Goal: Book appointment/travel/reservation

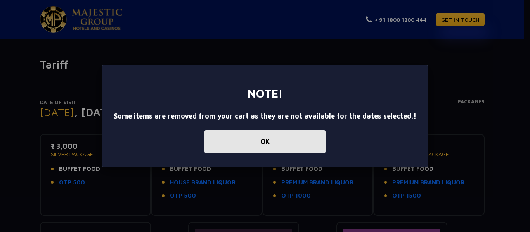
click at [280, 138] on button "OK" at bounding box center [264, 141] width 121 height 23
